Goal: Transaction & Acquisition: Obtain resource

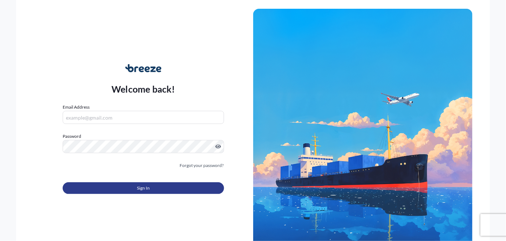
type input "[EMAIL_ADDRESS][PERSON_NAME][DOMAIN_NAME]"
click at [150, 186] on button "Sign In" at bounding box center [143, 188] width 161 height 12
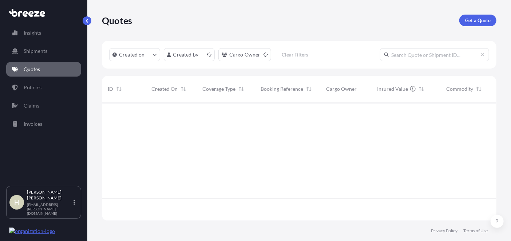
scroll to position [117, 389]
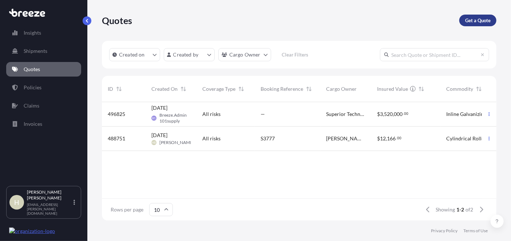
click at [475, 17] on p "Get a Quote" at bounding box center [477, 20] width 25 height 7
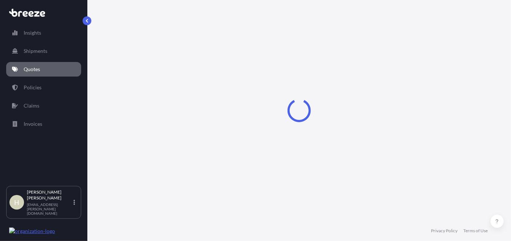
select select "Sea"
select select "1"
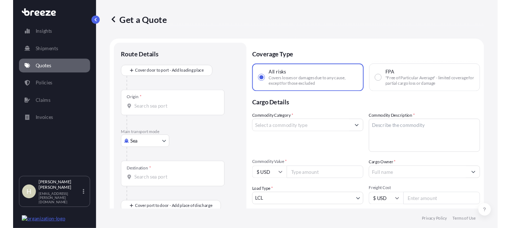
scroll to position [11, 0]
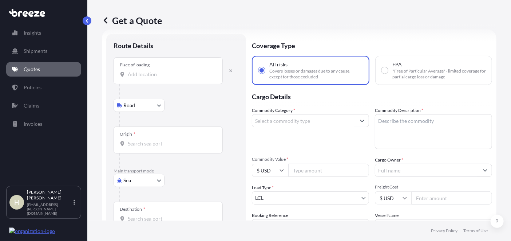
click at [160, 75] on input "Place of loading" at bounding box center [171, 74] width 86 height 7
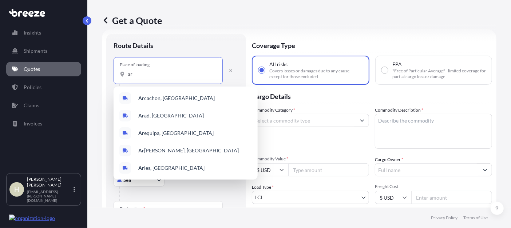
type input "a"
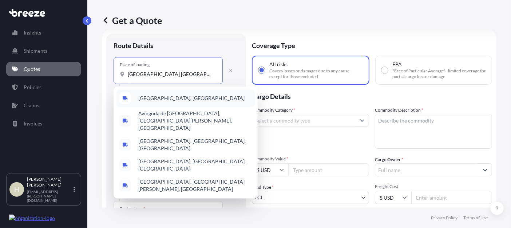
click at [157, 98] on span "[GEOGRAPHIC_DATA], [GEOGRAPHIC_DATA]" at bounding box center [191, 98] width 106 height 7
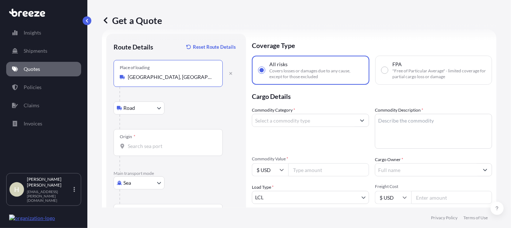
type input "[GEOGRAPHIC_DATA], [GEOGRAPHIC_DATA]"
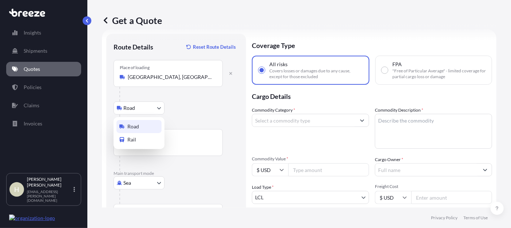
click at [155, 110] on body "5 options available. 0 options available. 5 options available. Insights Shipmen…" at bounding box center [255, 114] width 511 height 228
click at [160, 104] on body "Insights Shipments Quotes Policies Claims Invoices H [PERSON_NAME] [EMAIL_ADDRE…" at bounding box center [255, 114] width 511 height 228
click at [134, 148] on input "Origin *" at bounding box center [171, 146] width 86 height 7
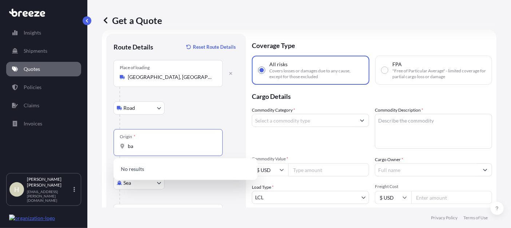
type input "b"
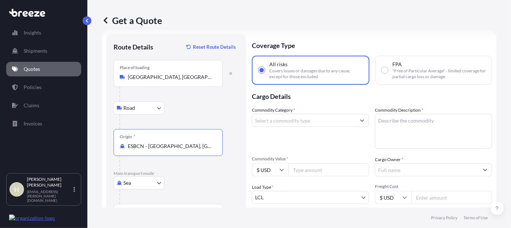
type input "ESBCN - [GEOGRAPHIC_DATA], [GEOGRAPHIC_DATA]"
drag, startPoint x: 167, startPoint y: 82, endPoint x: 145, endPoint y: 73, distance: 24.0
click at [124, 73] on div "Place of loading [GEOGRAPHIC_DATA], [GEOGRAPHIC_DATA]" at bounding box center [168, 73] width 109 height 27
click at [128, 74] on input "[GEOGRAPHIC_DATA], [GEOGRAPHIC_DATA]" at bounding box center [171, 77] width 86 height 7
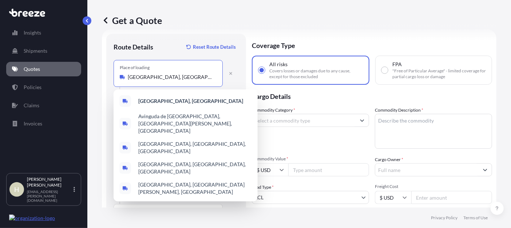
drag, startPoint x: 167, startPoint y: 73, endPoint x: 112, endPoint y: 72, distance: 54.6
click at [112, 72] on div "Route Details Reset Route Details Place of loading [GEOGRAPHIC_DATA], [GEOGRAPH…" at bounding box center [176, 164] width 140 height 261
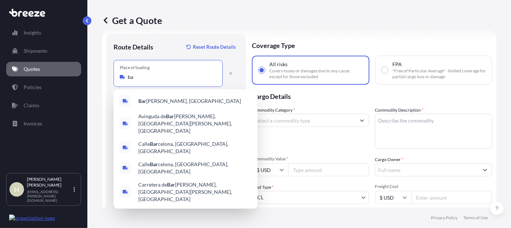
type input "b"
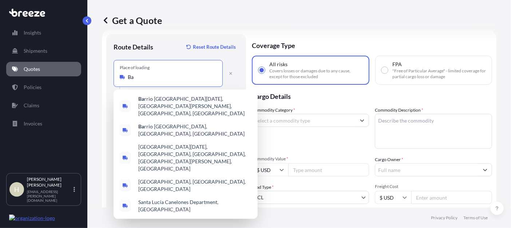
type input "B"
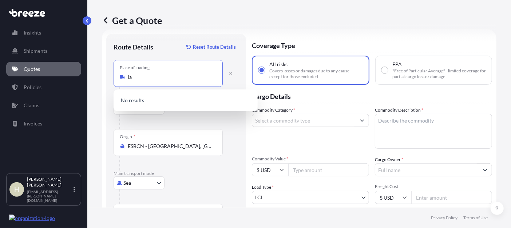
type input "l"
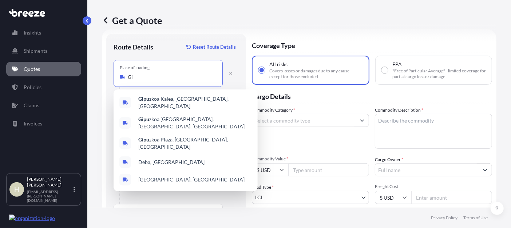
type input "G"
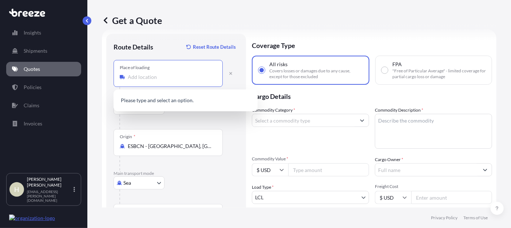
type input "[GEOGRAPHIC_DATA], [GEOGRAPHIC_DATA]"
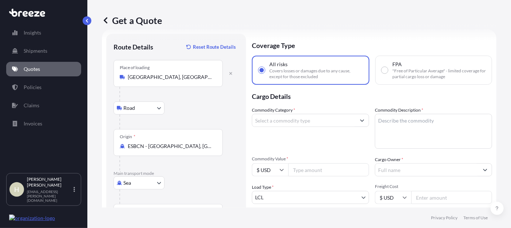
drag, startPoint x: 187, startPoint y: 80, endPoint x: 154, endPoint y: 83, distance: 32.9
click at [123, 79] on div "Place of loading [GEOGRAPHIC_DATA], [GEOGRAPHIC_DATA]" at bounding box center [168, 73] width 109 height 27
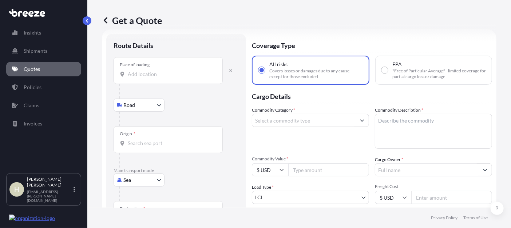
click at [158, 75] on input "Place of loading" at bounding box center [171, 74] width 86 height 7
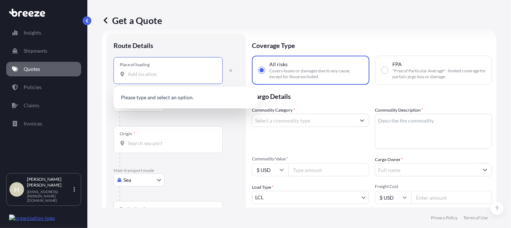
paste input "BARRIO [GEOGRAPHIC_DATA][DATE] S/[GEOGRAPHIC_DATA] INDUSTRIAL SL [GEOGRAPHIC_DA…"
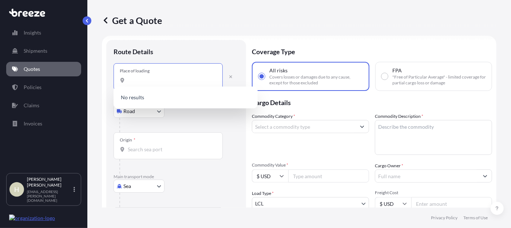
scroll to position [0, 0]
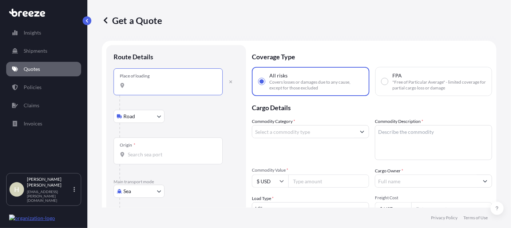
click at [138, 84] on input "BARRIO [GEOGRAPHIC_DATA][DATE] S/[GEOGRAPHIC_DATA] INDUSTRIAL SL [GEOGRAPHIC_DA…" at bounding box center [171, 85] width 86 height 7
click at [190, 84] on input "BARRIO [GEOGRAPHIC_DATA][DATE] S/[GEOGRAPHIC_DATA] INDUSTRIAL SL [GEOGRAPHIC_DA…" at bounding box center [171, 85] width 86 height 7
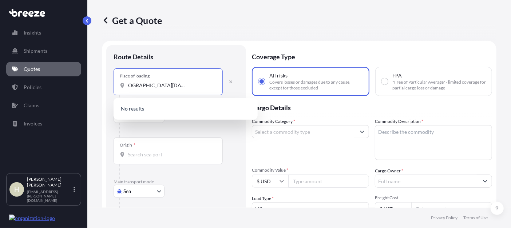
scroll to position [0, 27]
paste input "[GEOGRAPHIC_DATA] [GEOGRAPHIC_DATA]"
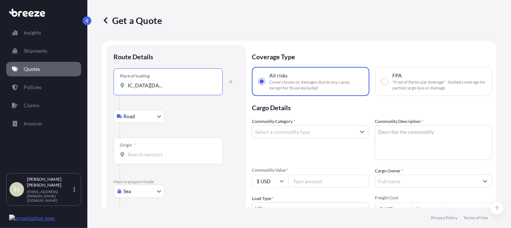
scroll to position [0, 0]
drag, startPoint x: 131, startPoint y: 87, endPoint x: 107, endPoint y: 82, distance: 24.9
click at [107, 82] on div "Route Details Place of loading BARRIO [GEOGRAPHIC_DATA][DATE] S/N 20709 EZKIO-I…" at bounding box center [176, 175] width 140 height 261
click at [186, 89] on div "BARRIO [GEOGRAPHIC_DATA][DATE] S/N 20709 EZKIO-ITSASO [GEOGRAPHIC_DATA] [GEOGRA…" at bounding box center [168, 85] width 97 height 7
click at [186, 89] on input "BARRIO [GEOGRAPHIC_DATA][DATE] S/N 20709 EZKIO-ITSASO [GEOGRAPHIC_DATA] [GEOGRA…" at bounding box center [171, 85] width 86 height 7
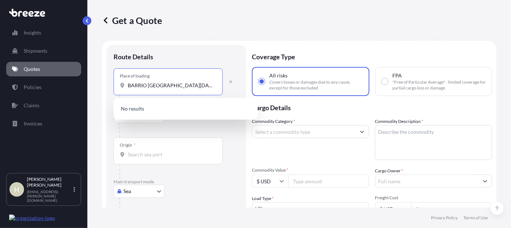
scroll to position [0, 75]
drag, startPoint x: 207, startPoint y: 85, endPoint x: 234, endPoint y: 85, distance: 26.6
click at [234, 85] on div "Place of loading BARRIO [GEOGRAPHIC_DATA][DATE] S/N 20709 EZKIO-ITSASO [GEOGRAP…" at bounding box center [176, 81] width 125 height 27
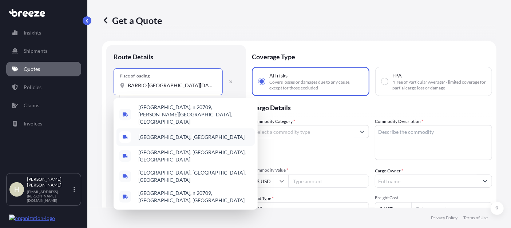
click at [197, 128] on div "[GEOGRAPHIC_DATA], [GEOGRAPHIC_DATA]" at bounding box center [185, 136] width 138 height 17
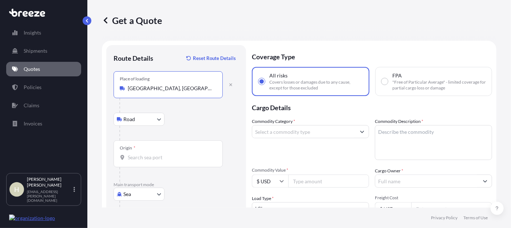
type input "[GEOGRAPHIC_DATA], [GEOGRAPHIC_DATA]"
click at [142, 157] on input "Origin *" at bounding box center [171, 157] width 86 height 7
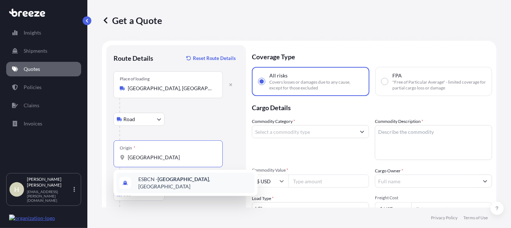
click at [147, 181] on span "ESBCN - [GEOGRAPHIC_DATA] , [GEOGRAPHIC_DATA]" at bounding box center [195, 183] width 114 height 15
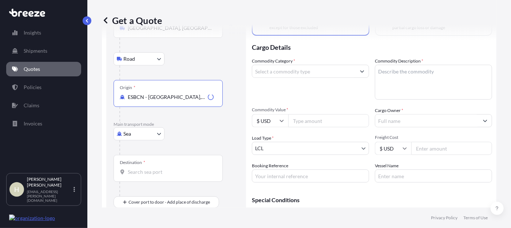
scroll to position [102, 0]
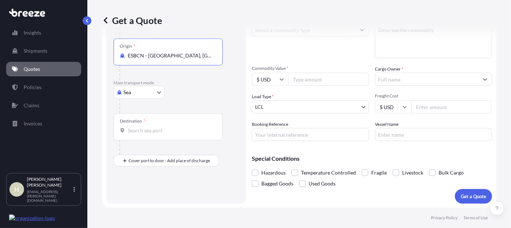
type input "ESBCN - [GEOGRAPHIC_DATA], [GEOGRAPHIC_DATA]"
click at [153, 130] on input "Destination *" at bounding box center [171, 130] width 86 height 7
type input "MXVER - [GEOGRAPHIC_DATA], [GEOGRAPHIC_DATA]"
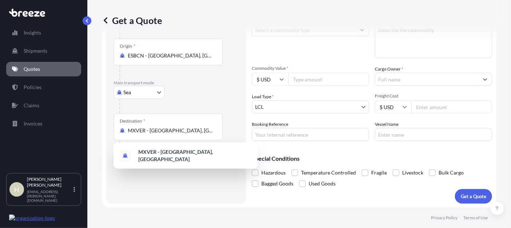
click at [300, 79] on input "Commodity Value *" at bounding box center [328, 79] width 81 height 13
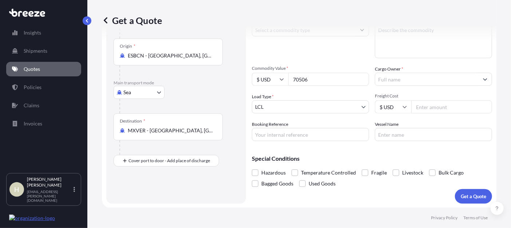
type input "70506"
click at [294, 135] on input "Booking Reference" at bounding box center [310, 134] width 117 height 13
type input "S00004245"
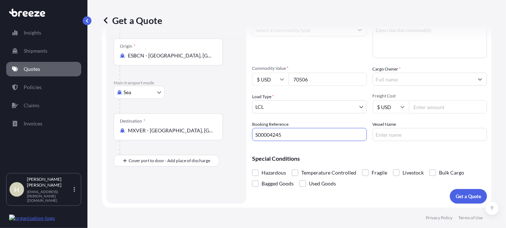
click at [408, 78] on input "Cargo Owner *" at bounding box center [423, 79] width 101 height 13
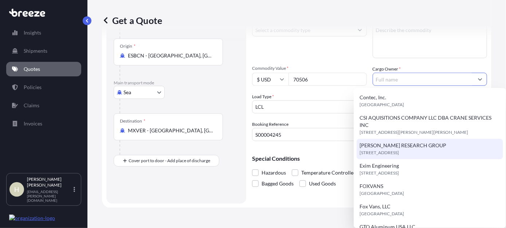
click at [403, 145] on span "[PERSON_NAME] RESEARCH GROUP" at bounding box center [402, 145] width 87 height 7
type input "[PERSON_NAME] RESEARCH GROUP"
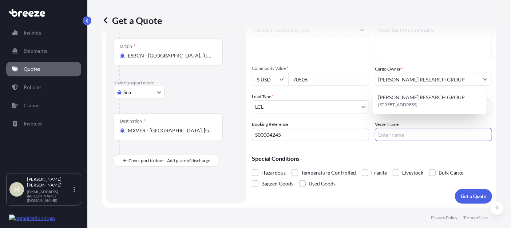
click at [400, 128] on input "Vessel Name" at bounding box center [433, 134] width 117 height 13
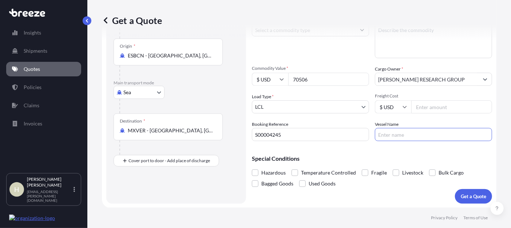
click at [423, 104] on input "Freight Cost" at bounding box center [451, 106] width 81 height 13
type input "3526"
click at [392, 136] on input "Vessel Name" at bounding box center [433, 134] width 117 height 13
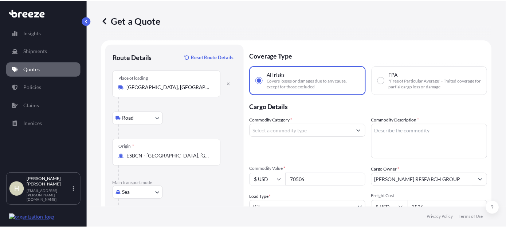
scroll to position [0, 0]
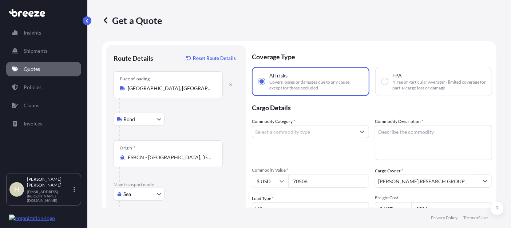
type input "RDO Concord"
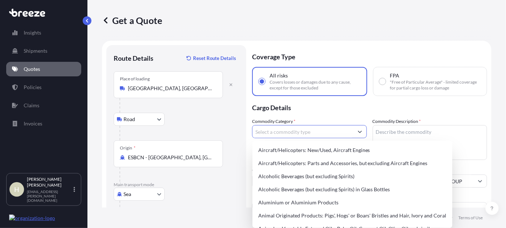
click at [315, 134] on input "Commodity Category *" at bounding box center [302, 131] width 101 height 13
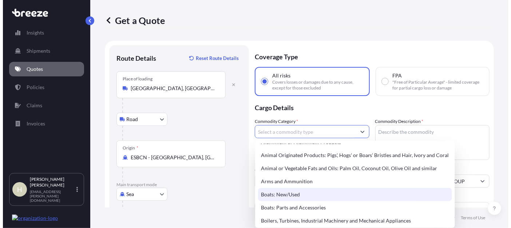
scroll to position [121, 0]
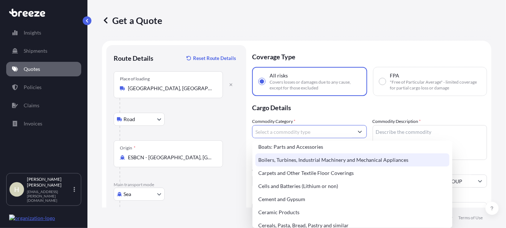
click at [333, 160] on div "Boilers, Turbines, Industrial Machinery and Mechanical Appliances" at bounding box center [352, 160] width 194 height 13
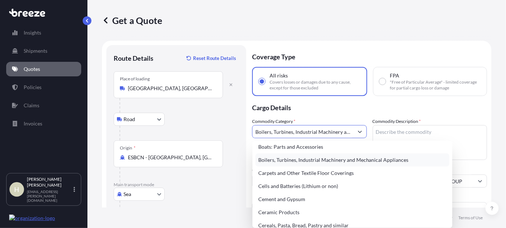
type input "Boilers, Turbines, Industrial Machinery and Mechanical Appliances"
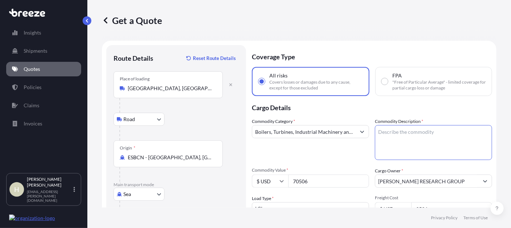
click at [398, 135] on textarea "Commodity Description *" at bounding box center [433, 142] width 117 height 35
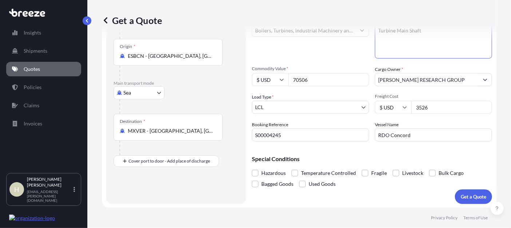
scroll to position [102, 0]
type textarea "Turbine Main Shaft"
click at [463, 198] on p "Get a Quote" at bounding box center [473, 196] width 25 height 7
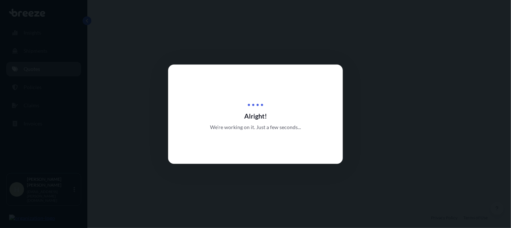
select select "Road"
select select "Sea"
select select "1"
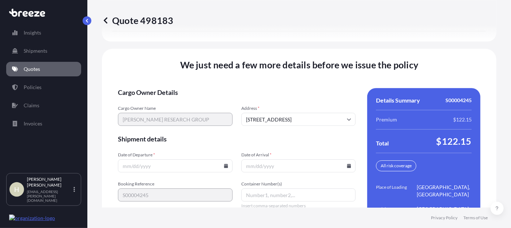
scroll to position [1045, 0]
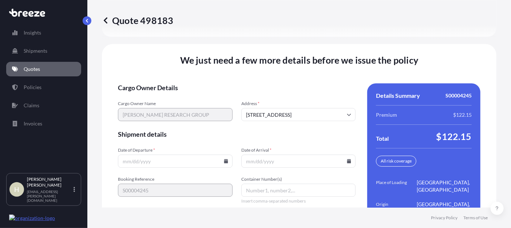
click at [158, 155] on input "Date of Departure *" at bounding box center [175, 161] width 115 height 13
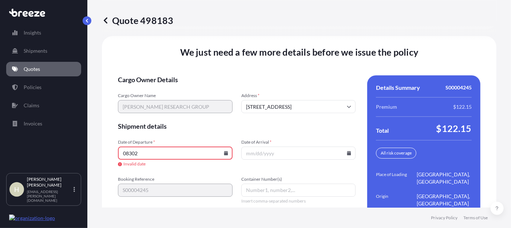
click at [224, 151] on icon at bounding box center [226, 153] width 4 height 4
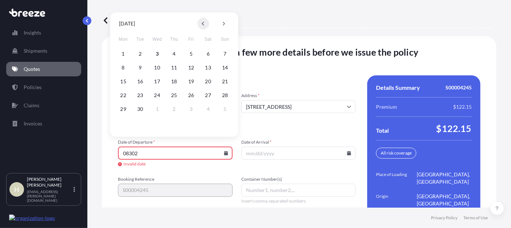
click at [202, 21] on button at bounding box center [204, 24] width 12 height 12
click at [209, 108] on button "30" at bounding box center [208, 109] width 12 height 12
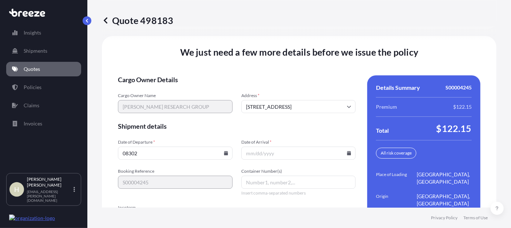
type input "[DATE]"
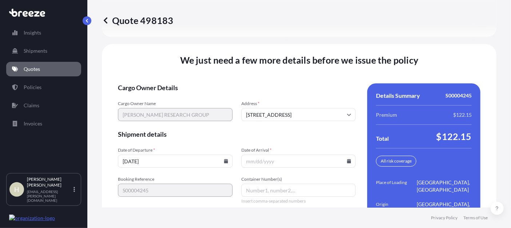
click at [347, 159] on icon at bounding box center [349, 161] width 4 height 4
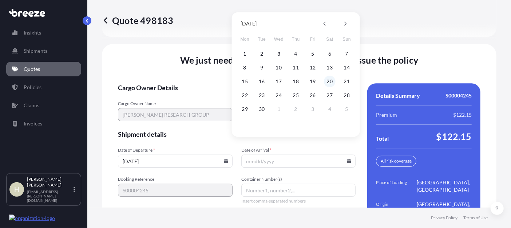
click at [331, 81] on button "20" at bounding box center [330, 82] width 12 height 12
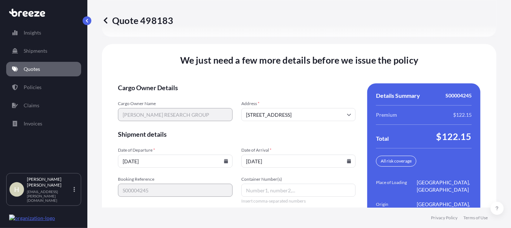
type input "[DATE]"
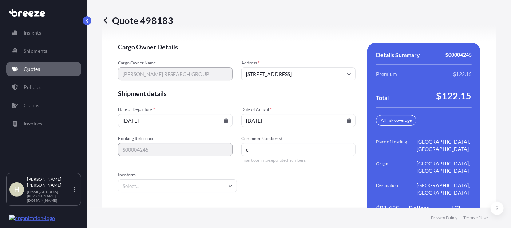
click at [287, 143] on input "c" at bounding box center [298, 149] width 115 height 13
type input "c"
click at [265, 143] on input "CAAU" at bounding box center [298, 149] width 115 height 13
type input "CAAU5541389"
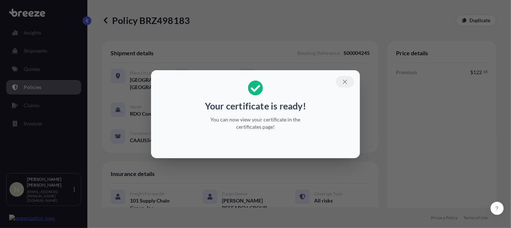
click at [344, 83] on icon "button" at bounding box center [345, 82] width 7 height 7
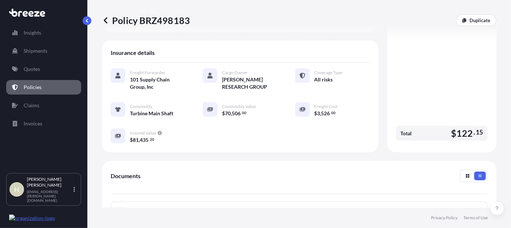
scroll to position [182, 0]
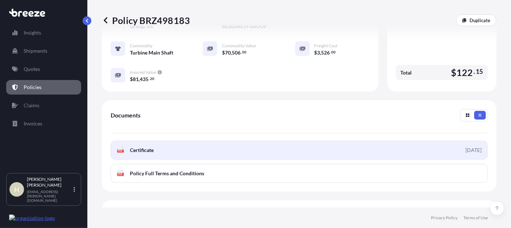
click at [165, 143] on link "PDF Certificate [DATE]" at bounding box center [299, 150] width 377 height 19
